Goal: Task Accomplishment & Management: Complete application form

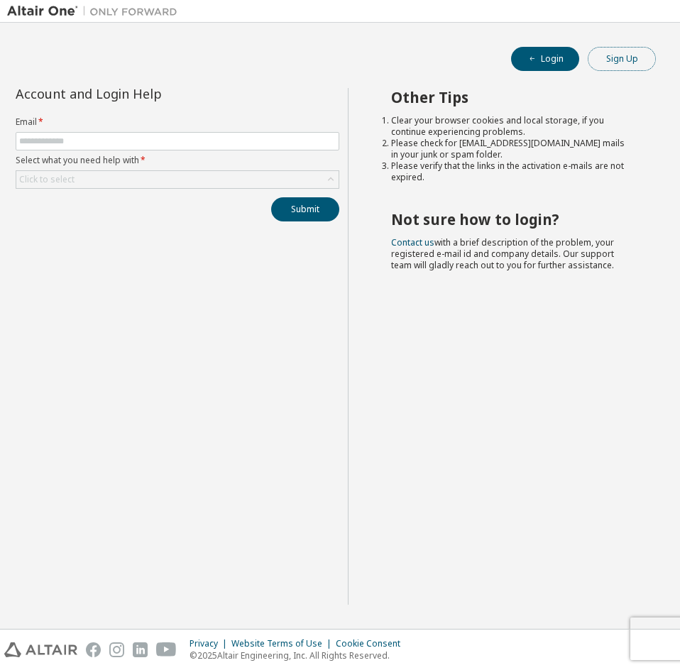
click at [611, 66] on button "Sign Up" at bounding box center [622, 59] width 68 height 24
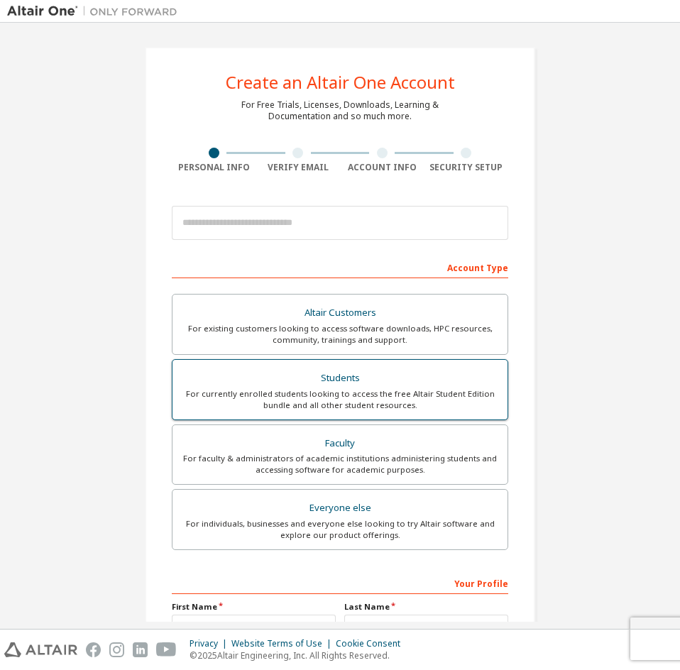
click at [449, 398] on div "For currently enrolled students looking to access the free Altair Student Editi…" at bounding box center [340, 399] width 318 height 23
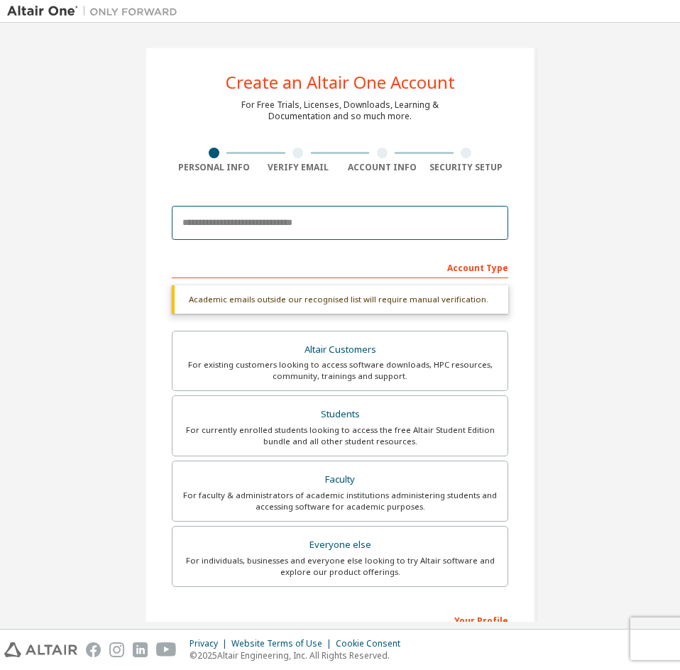
click at [290, 230] on input "email" at bounding box center [340, 223] width 337 height 34
click at [283, 216] on input "email" at bounding box center [340, 223] width 337 height 34
click at [455, 220] on input "email" at bounding box center [340, 223] width 337 height 34
click at [451, 227] on input "email" at bounding box center [340, 223] width 337 height 34
type input "**********"
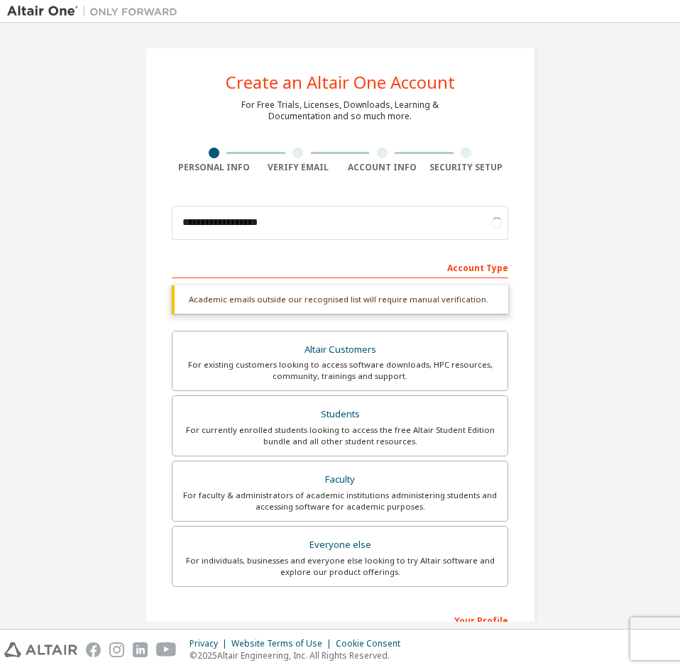
click at [38, 266] on div "**********" at bounding box center [340, 424] width 666 height 789
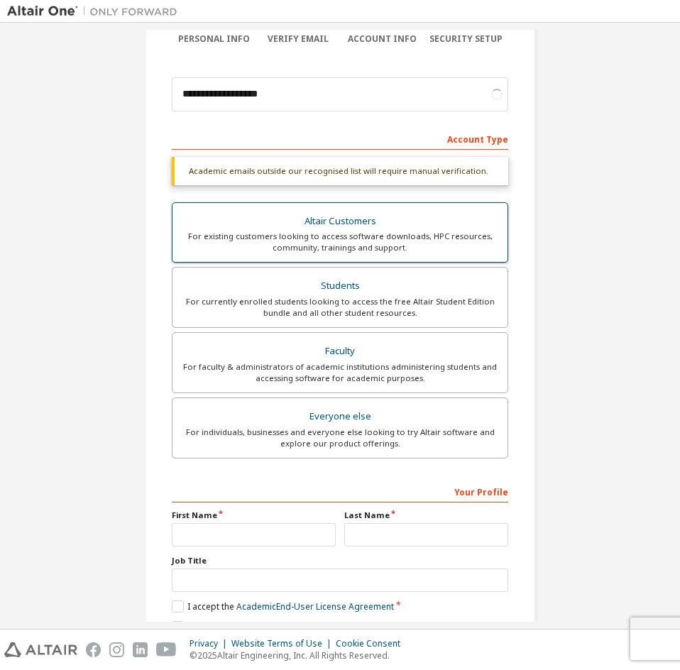
scroll to position [142, 0]
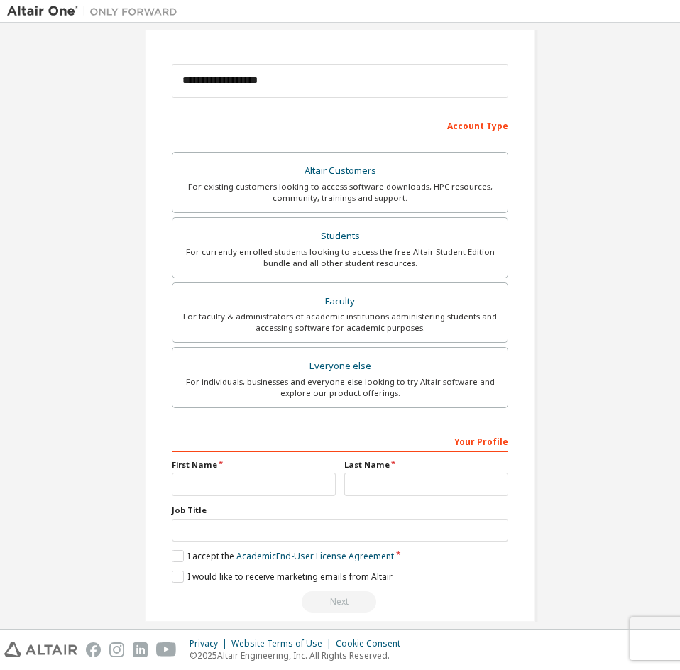
click at [591, 261] on div "**********" at bounding box center [340, 264] width 666 height 752
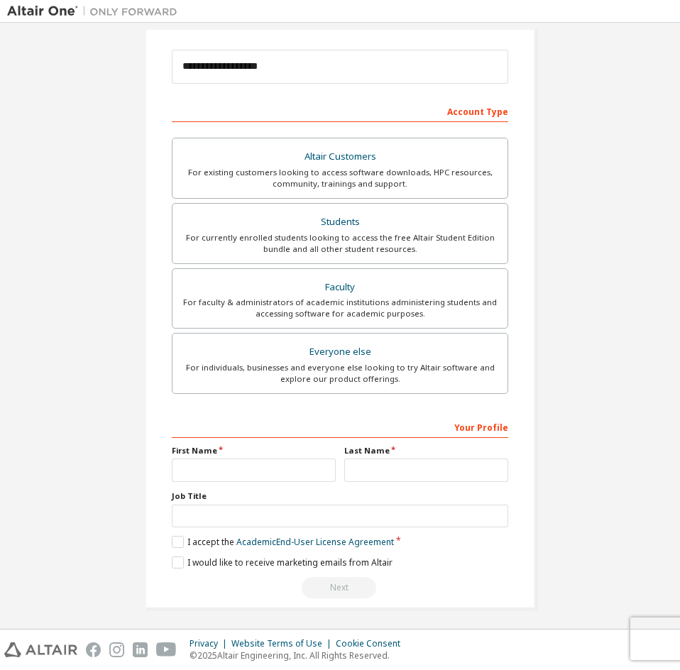
scroll to position [160, 0]
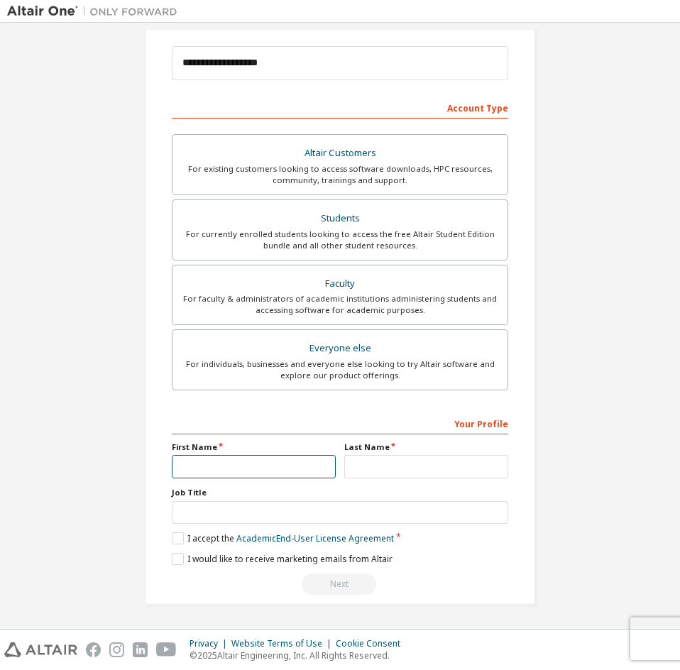
click at [276, 462] on input "text" at bounding box center [254, 466] width 164 height 23
type input "*"
type input "****"
type input "********"
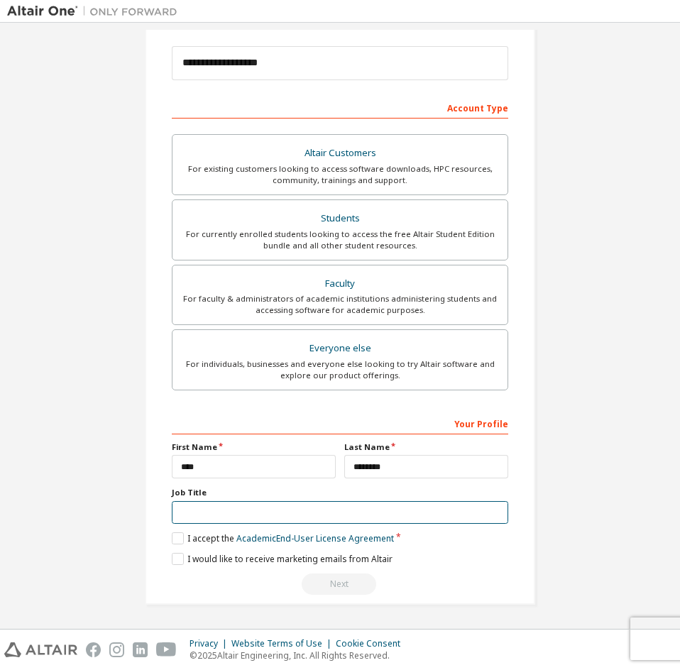
click at [283, 504] on input "text" at bounding box center [340, 512] width 337 height 23
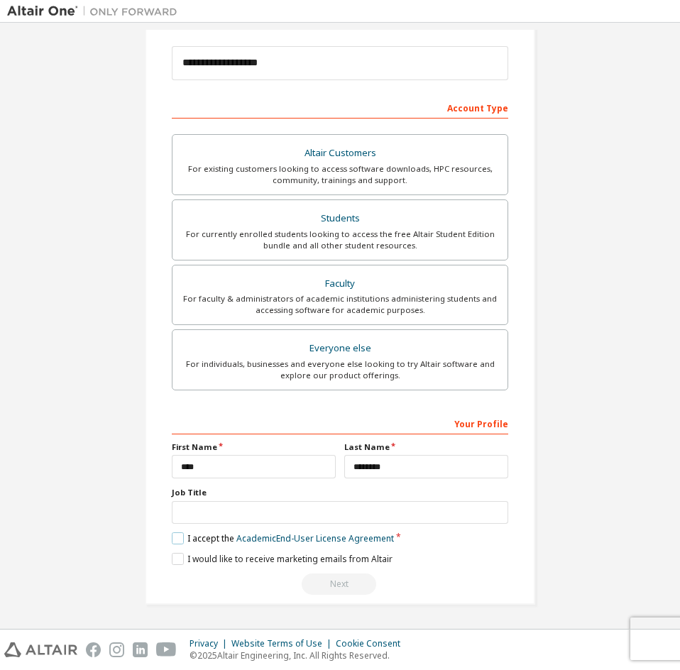
click at [181, 535] on label "I accept the Academic End-User License Agreement" at bounding box center [283, 539] width 222 height 12
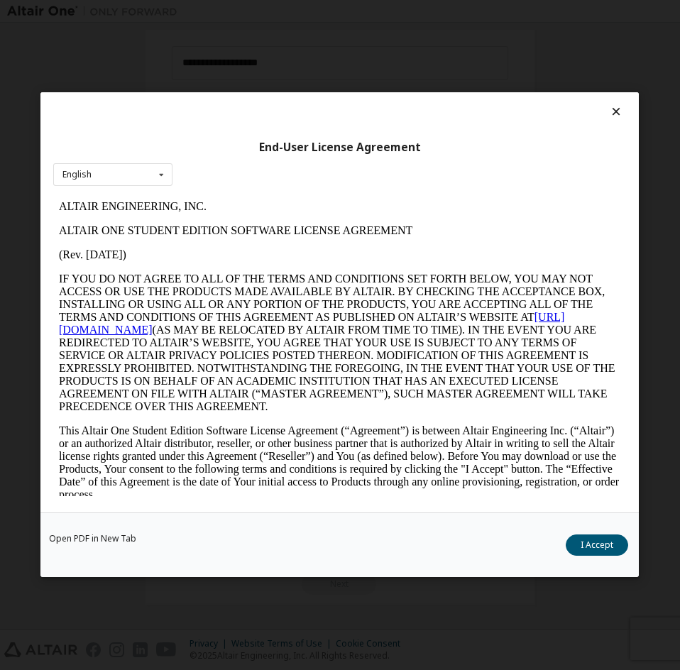
scroll to position [0, 0]
click at [594, 545] on button "I Accept" at bounding box center [598, 545] width 62 height 21
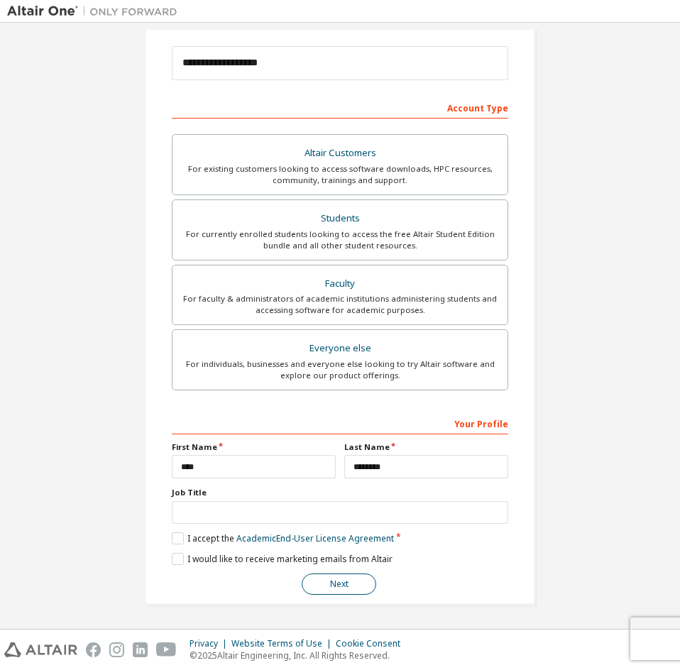
click at [331, 588] on button "Next" at bounding box center [339, 584] width 75 height 21
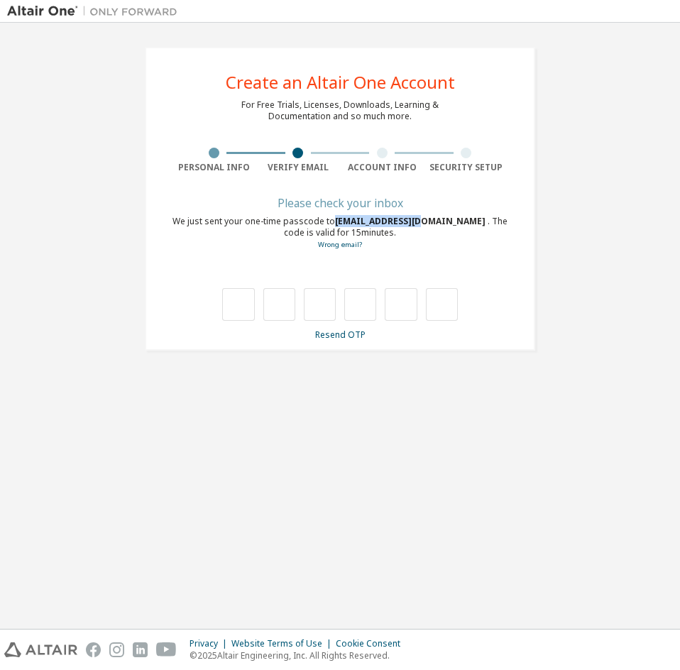
drag, startPoint x: 391, startPoint y: 222, endPoint x: 415, endPoint y: 219, distance: 24.4
click at [415, 219] on div "We just sent your one-time passcode to [EMAIL_ADDRESS][DOMAIN_NAME] . The code …" at bounding box center [340, 233] width 337 height 35
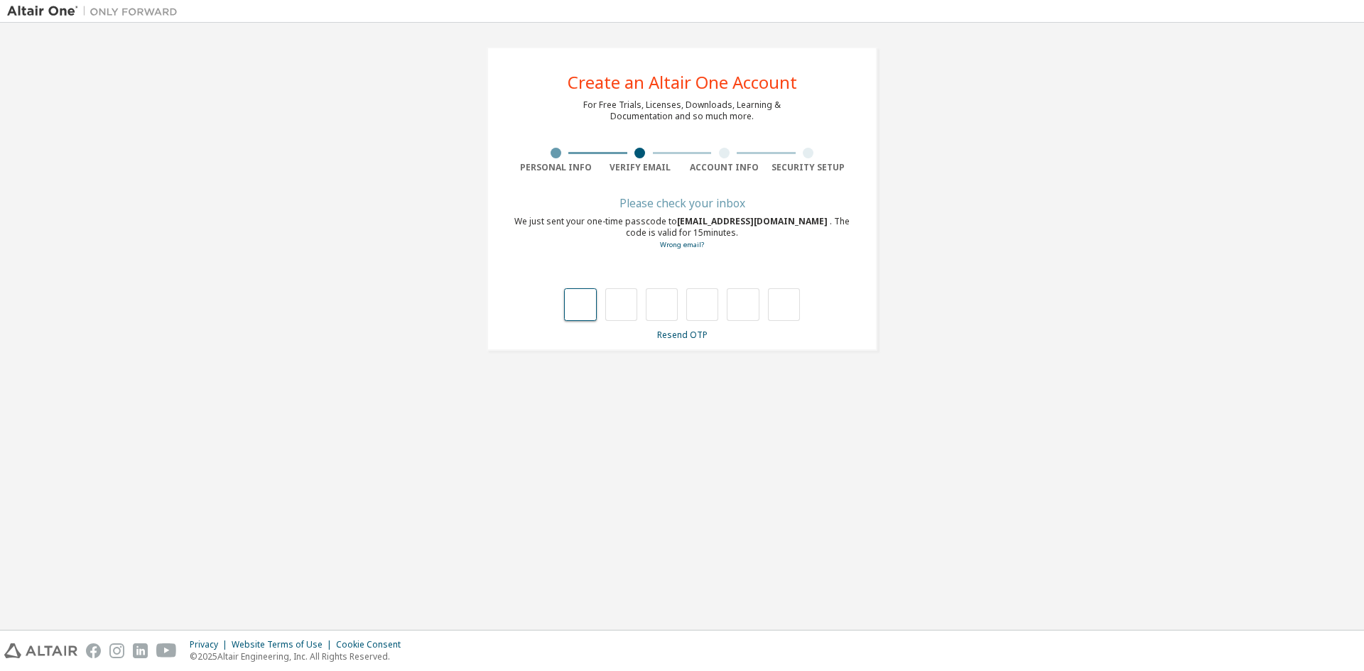
click at [583, 308] on input "text" at bounding box center [580, 304] width 32 height 33
type input "*"
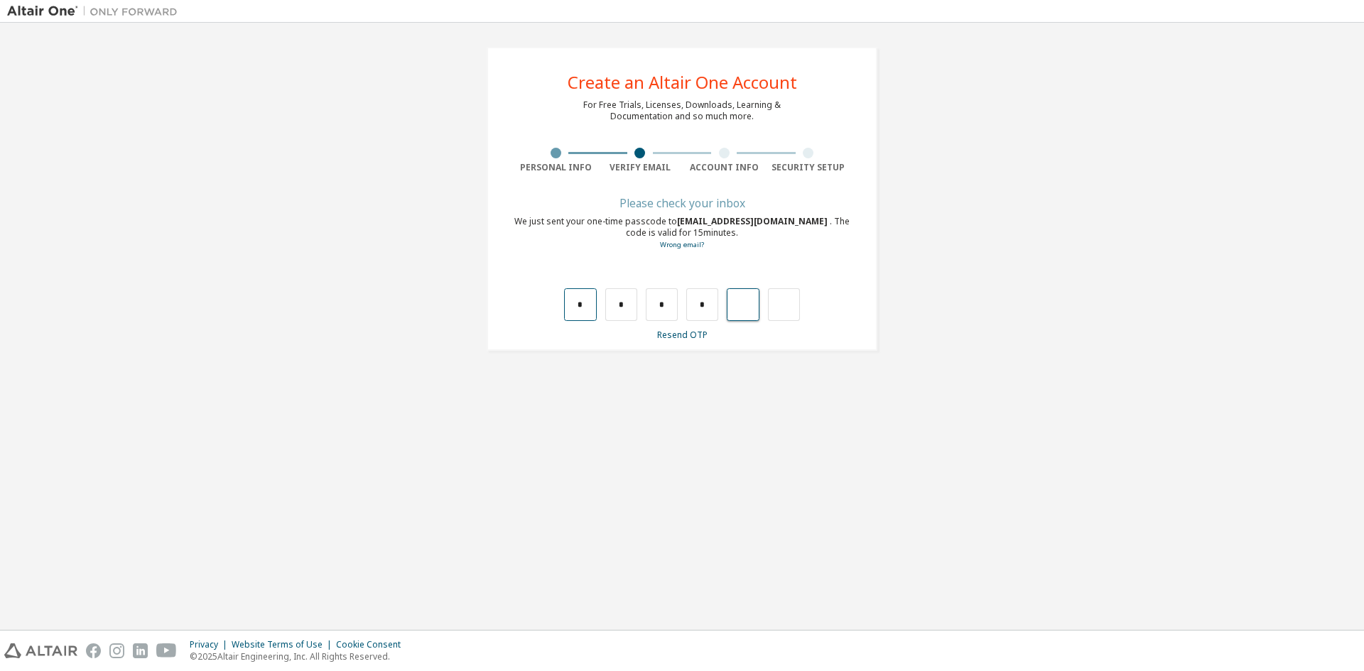
type input "*"
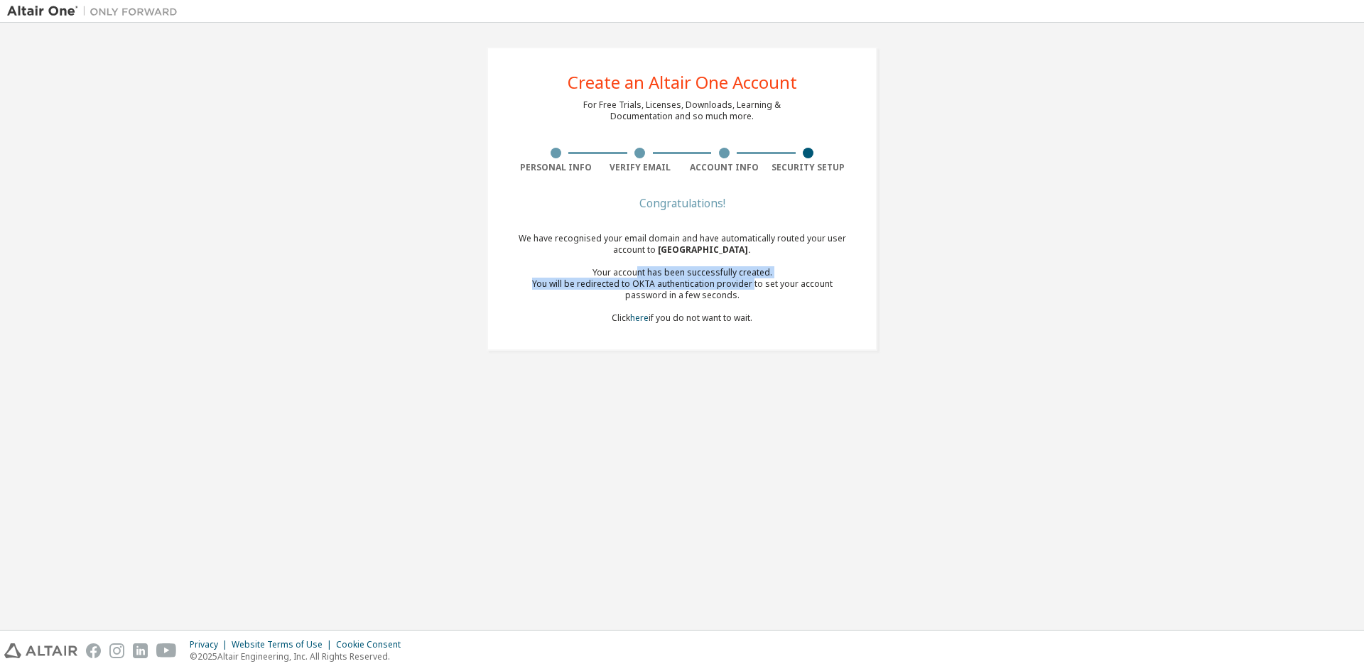
drag, startPoint x: 639, startPoint y: 276, endPoint x: 736, endPoint y: 277, distance: 97.3
click at [680, 278] on div "We have recognised your email domain and have automatically routed your user ac…" at bounding box center [681, 278] width 337 height 91
click at [680, 277] on div "Your account has been successfully created." at bounding box center [681, 272] width 337 height 11
click at [680, 207] on div "Congratulations!" at bounding box center [681, 203] width 337 height 9
click at [678, 312] on div "We have recognised your email domain and have automatically routed your user ac…" at bounding box center [681, 278] width 337 height 91
